Goal: Check status: Check status

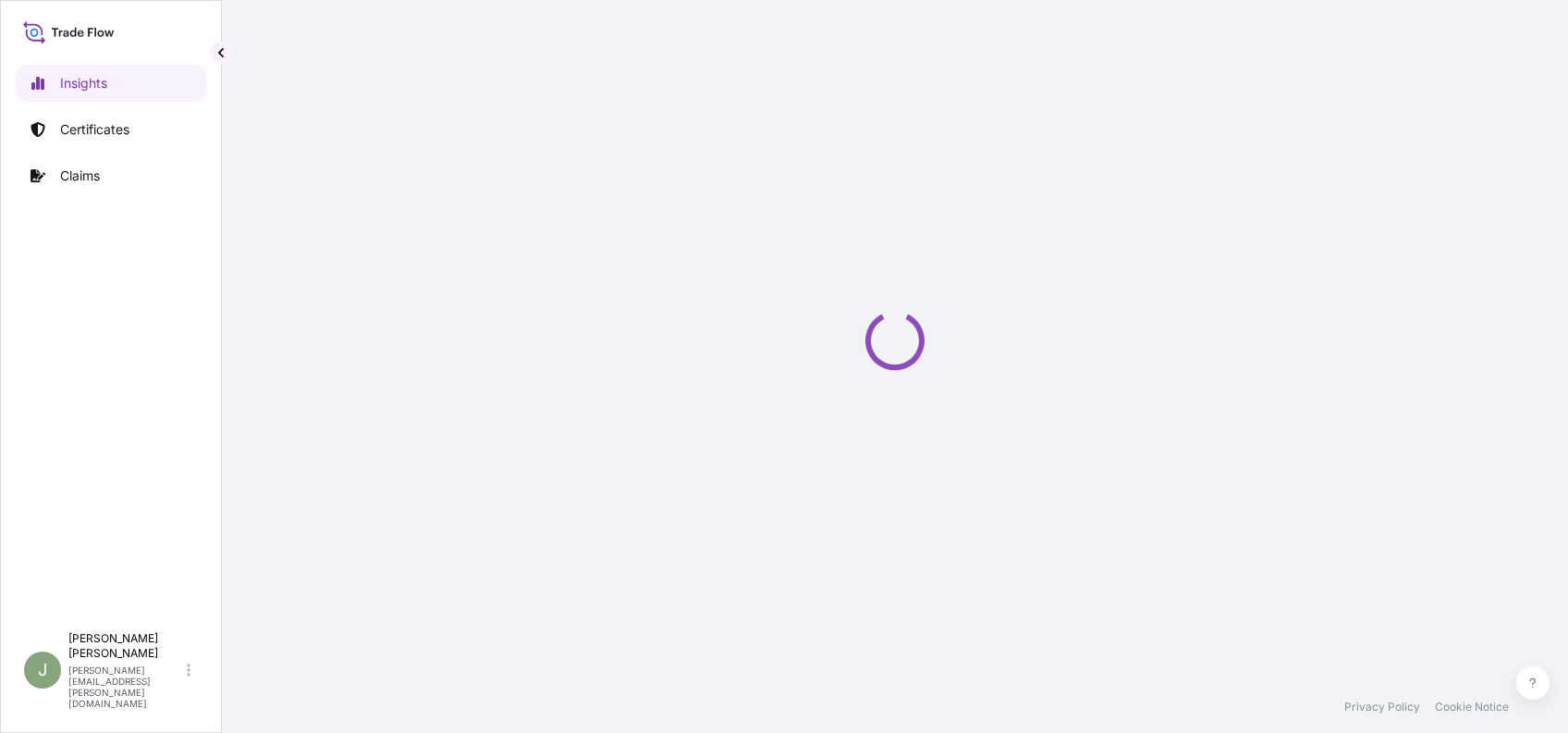
select select "2025"
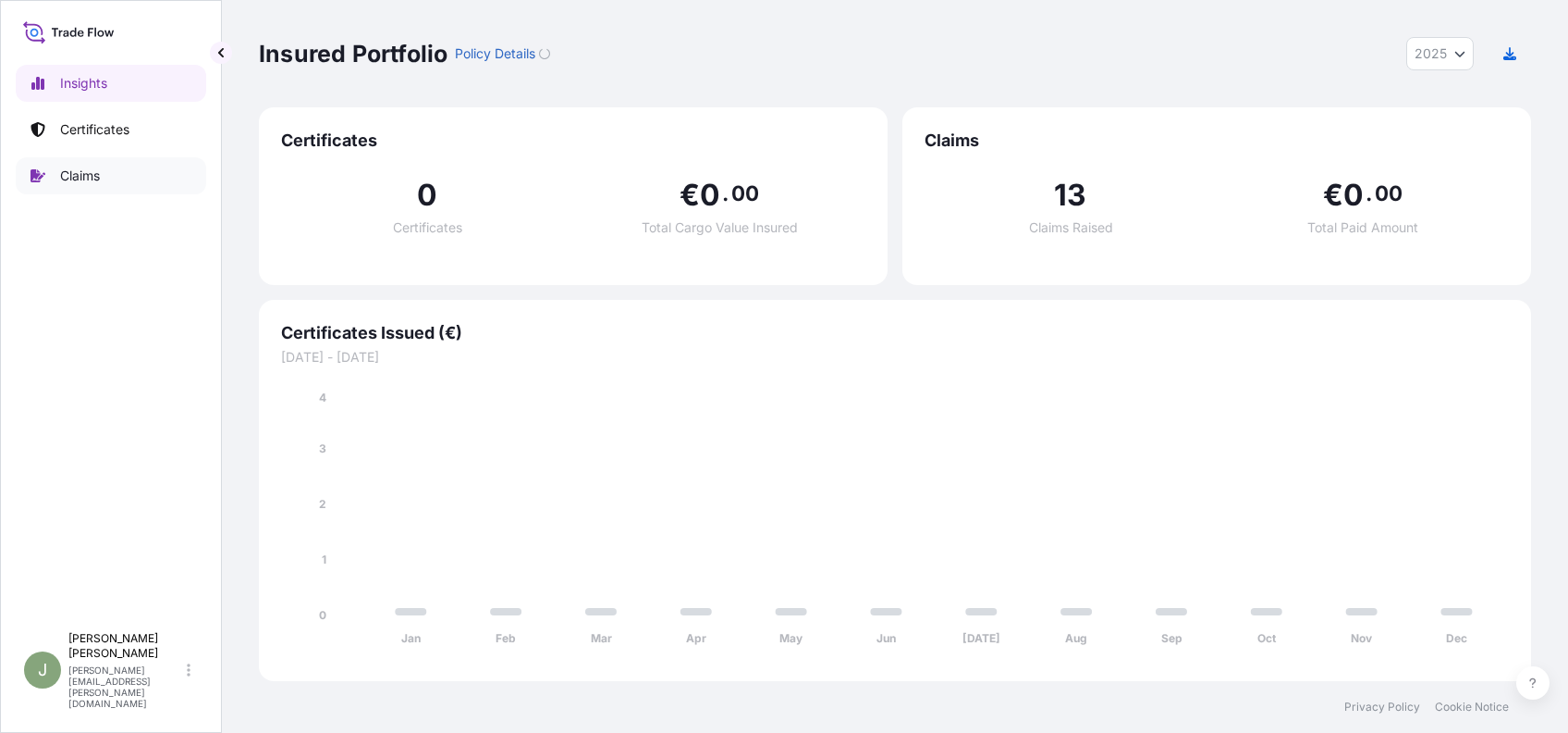
click at [94, 172] on p "Claims" at bounding box center [80, 175] width 39 height 18
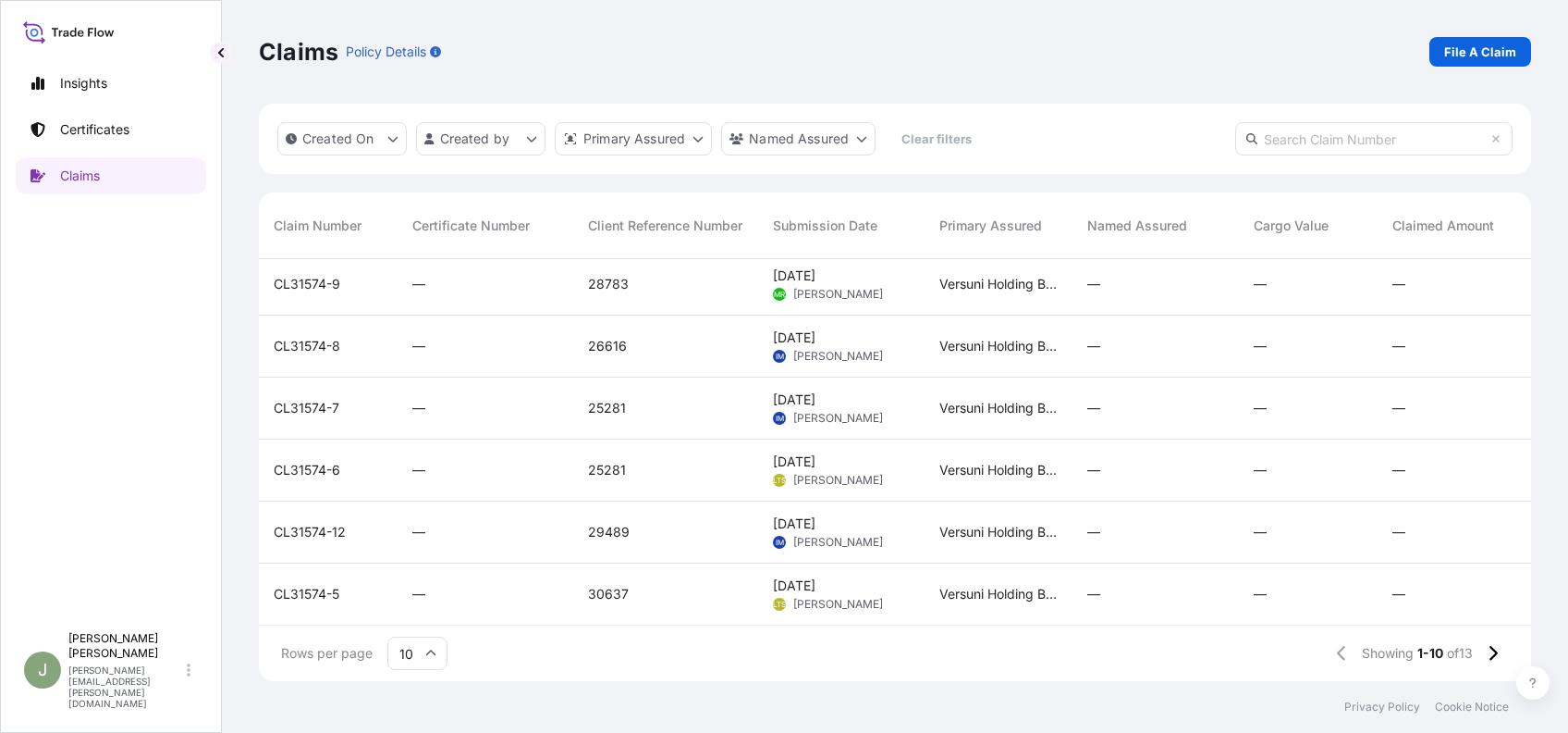
scroll to position [274, 0]
click at [1498, 659] on button at bounding box center [1493, 652] width 33 height 30
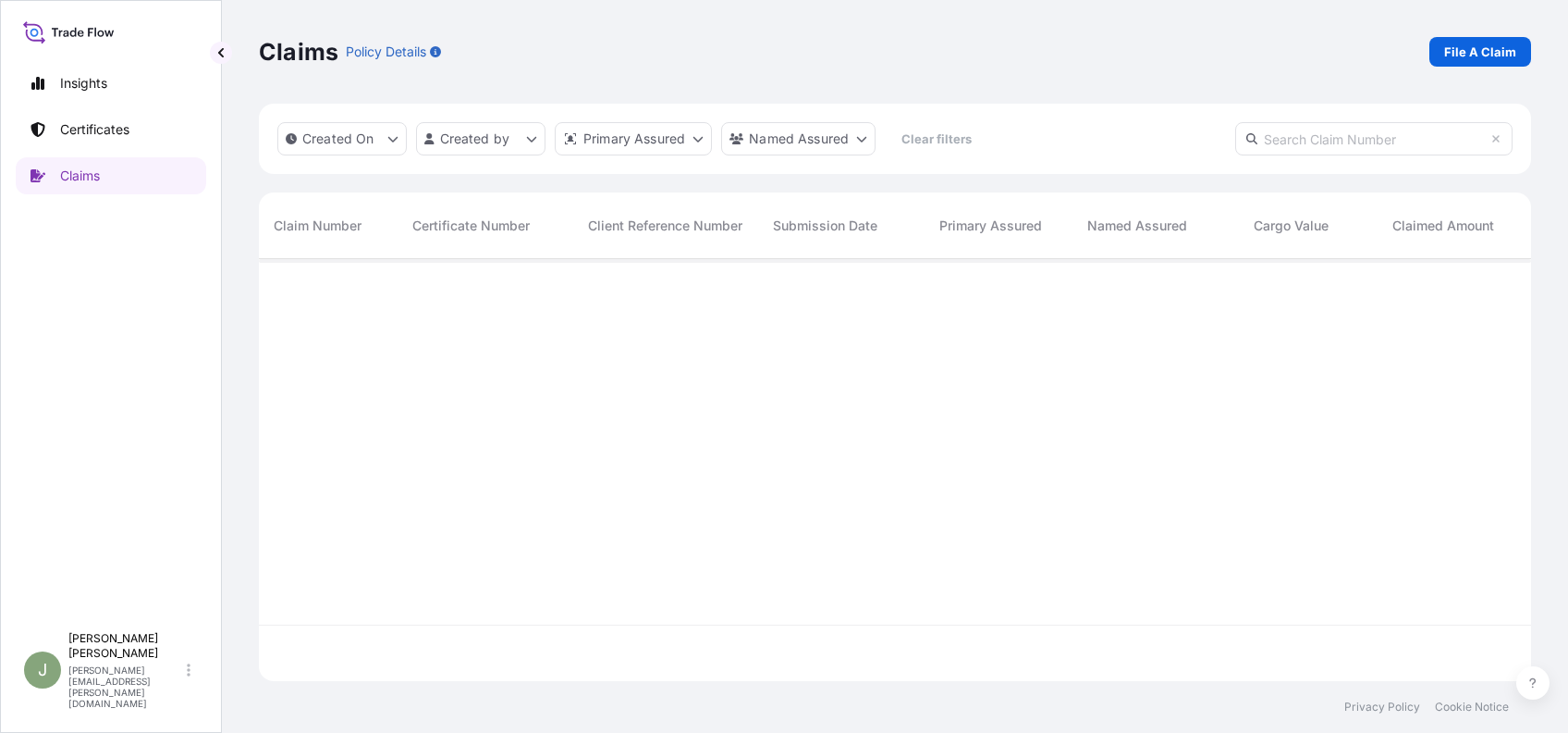
scroll to position [0, 0]
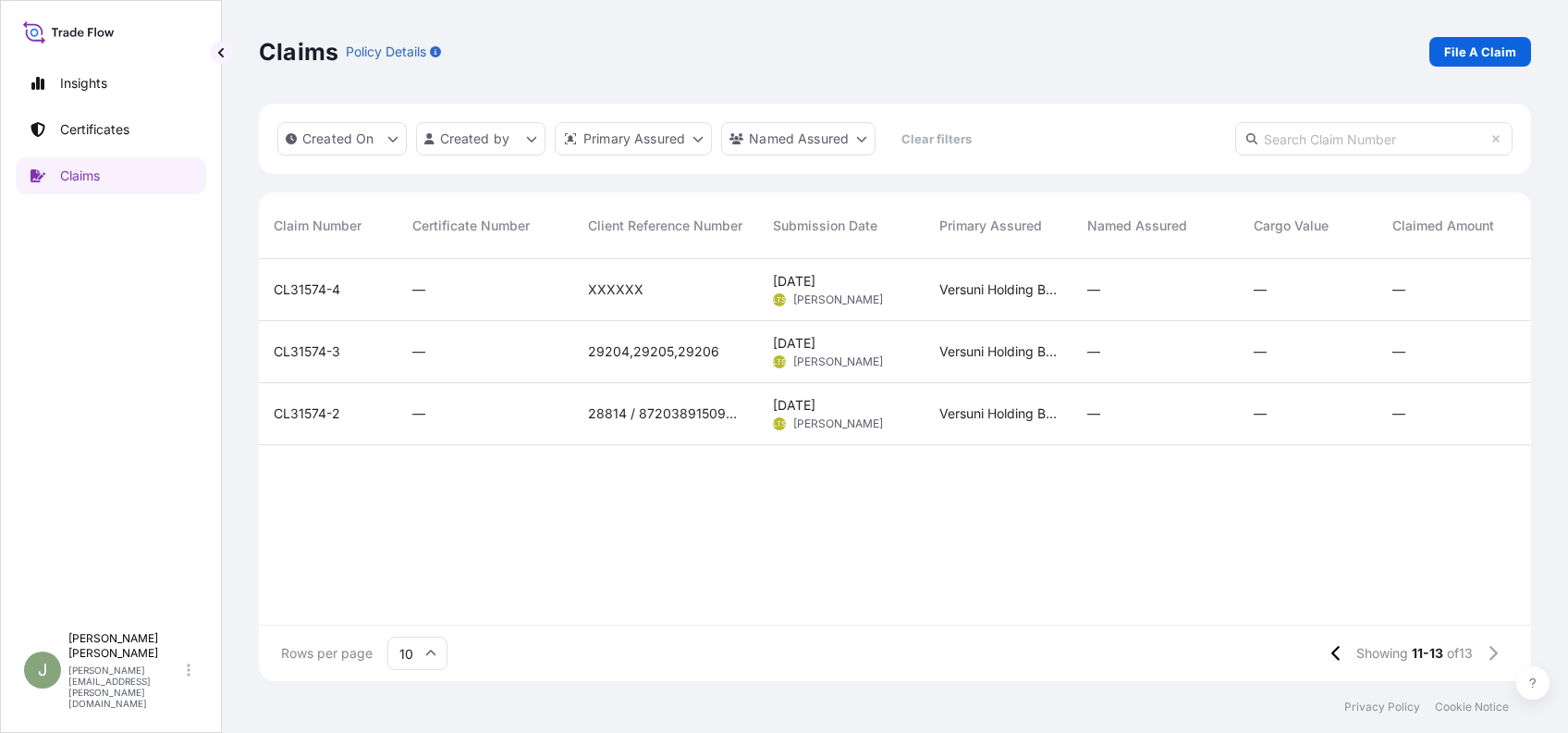
click at [303, 407] on span "CL31574-2" at bounding box center [306, 413] width 66 height 18
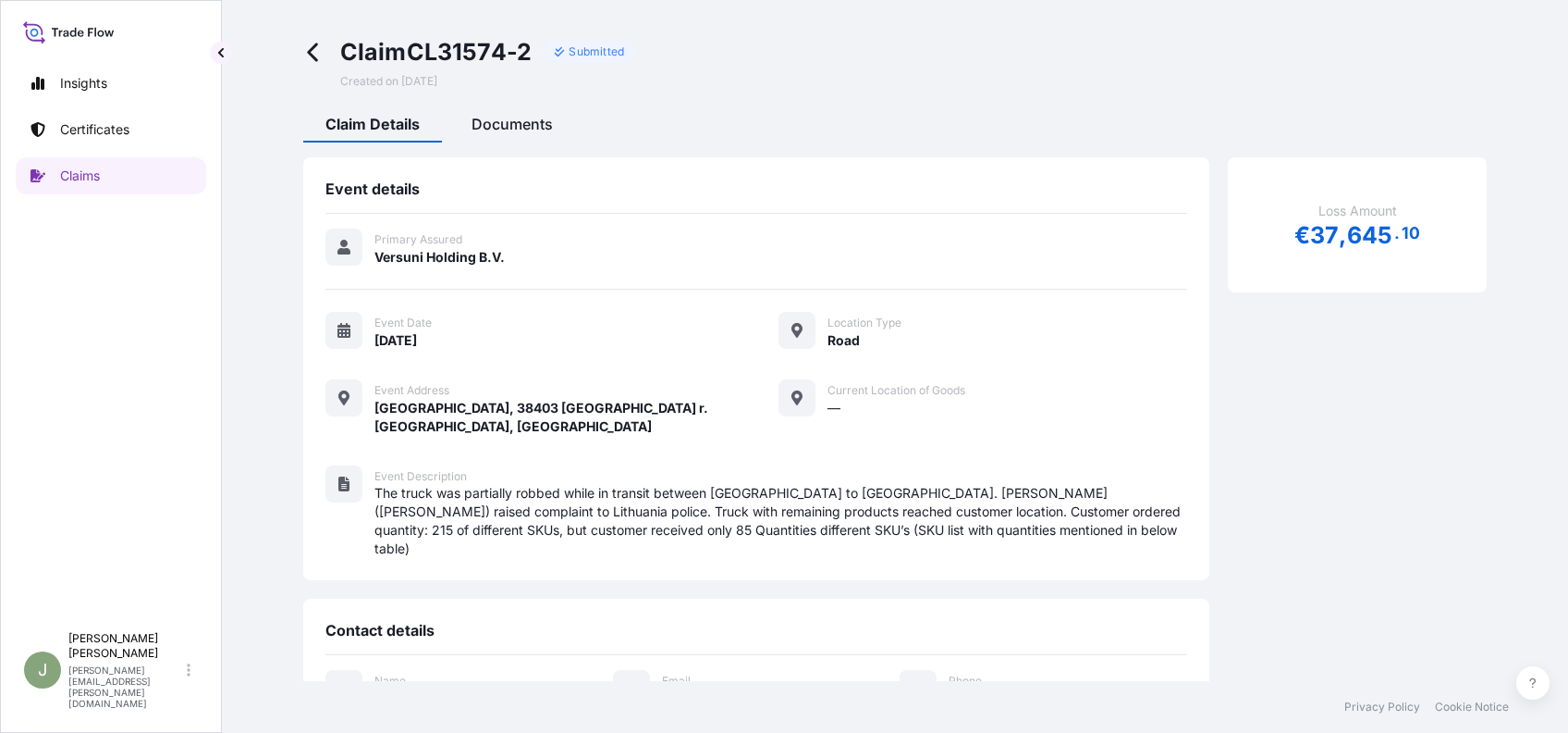
click at [542, 114] on span "Documents" at bounding box center [512, 123] width 82 height 18
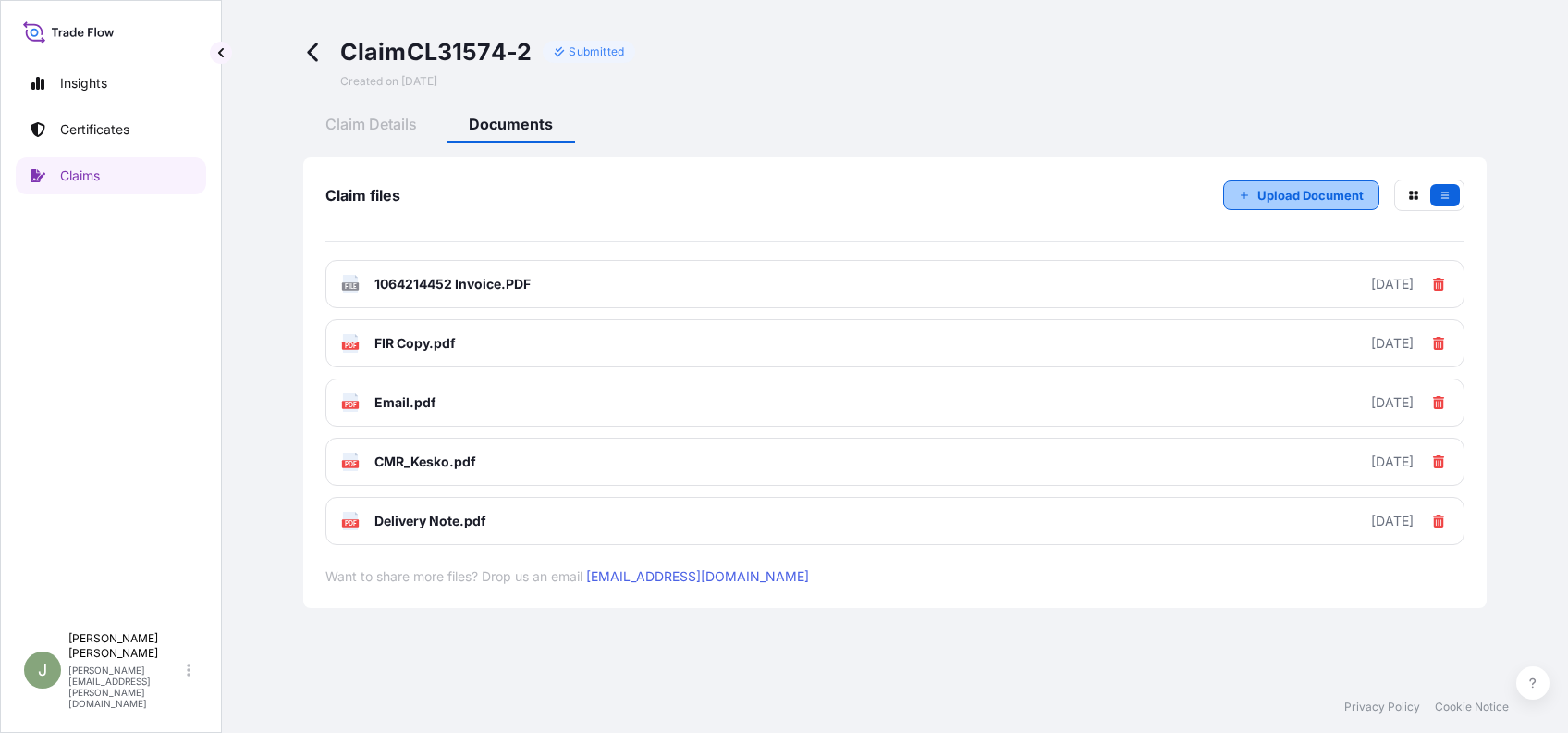
click at [1261, 197] on p "Upload Document" at bounding box center [1311, 195] width 107 height 18
